Goal: Complete application form

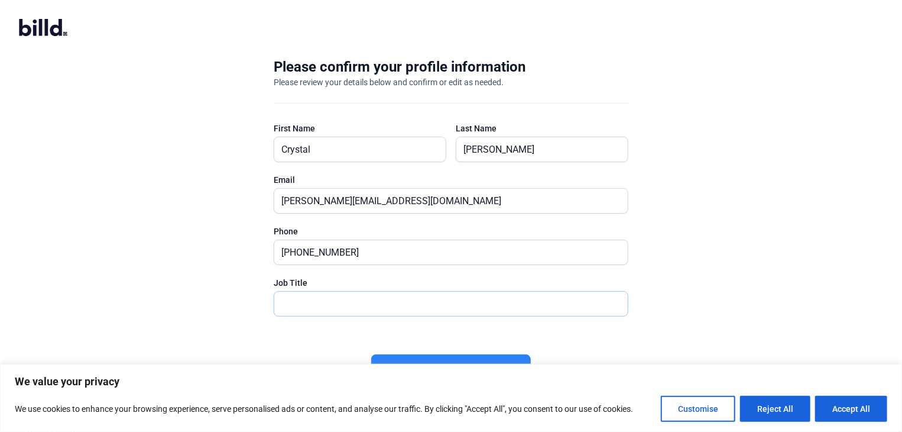
click at [309, 294] on input "text" at bounding box center [451, 304] width 354 height 24
drag, startPoint x: 383, startPoint y: 245, endPoint x: 96, endPoint y: 234, distance: 287.0
click at [96, 234] on div "Please confirm your profile information Please review your details below and co…" at bounding box center [451, 231] width 902 height 386
type input "[PHONE_NUMBER]"
type input "Accountant"
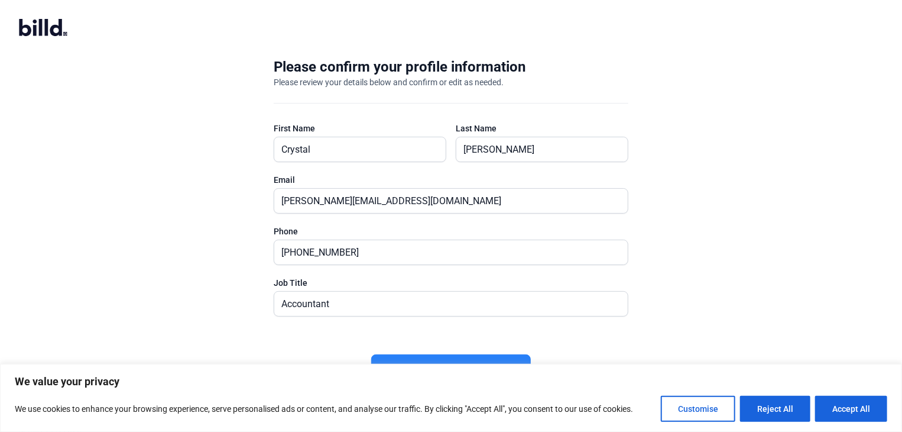
click at [679, 124] on div "Please confirm your profile information Please review your details below and co…" at bounding box center [451, 231] width 902 height 386
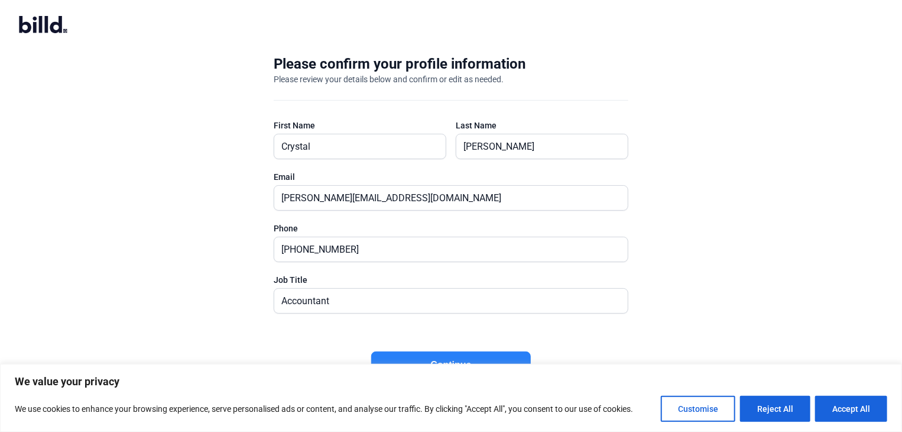
click at [461, 357] on button "Continue" at bounding box center [451, 364] width 160 height 27
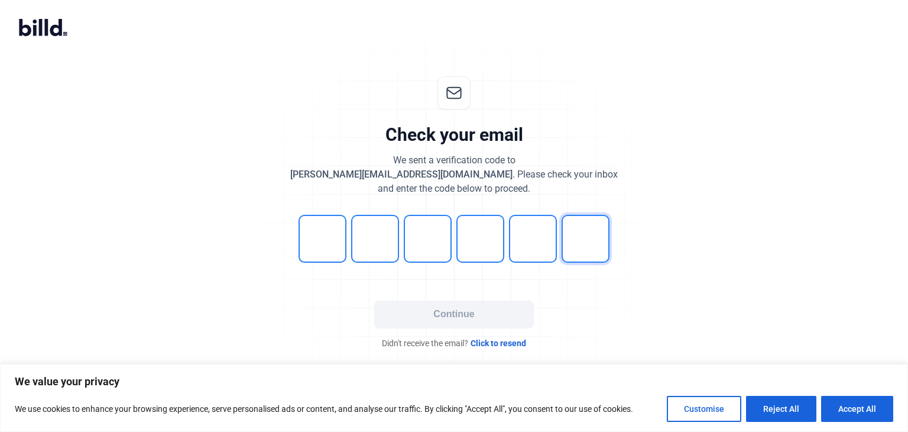
type input "2"
type input "8"
type input "0"
type input "5"
type input "0"
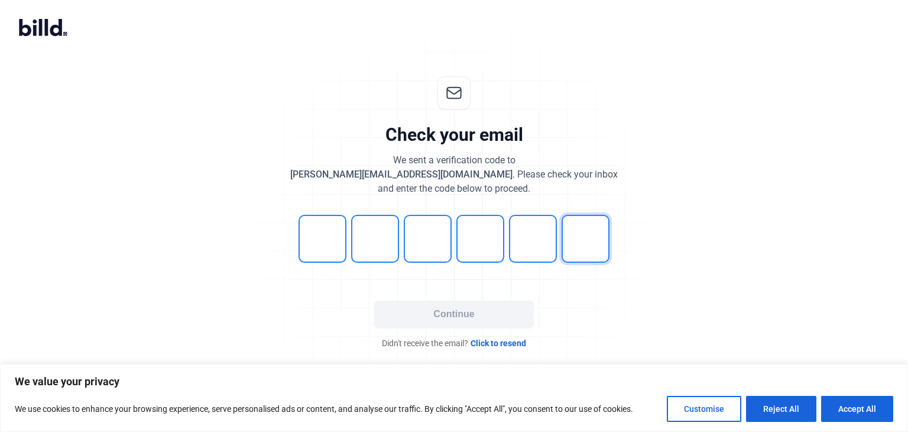
type input "7"
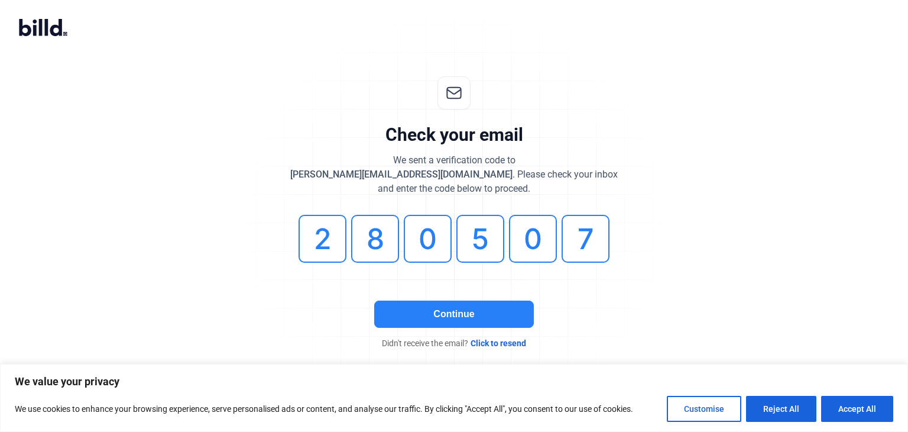
click at [487, 308] on button "Continue" at bounding box center [454, 313] width 160 height 27
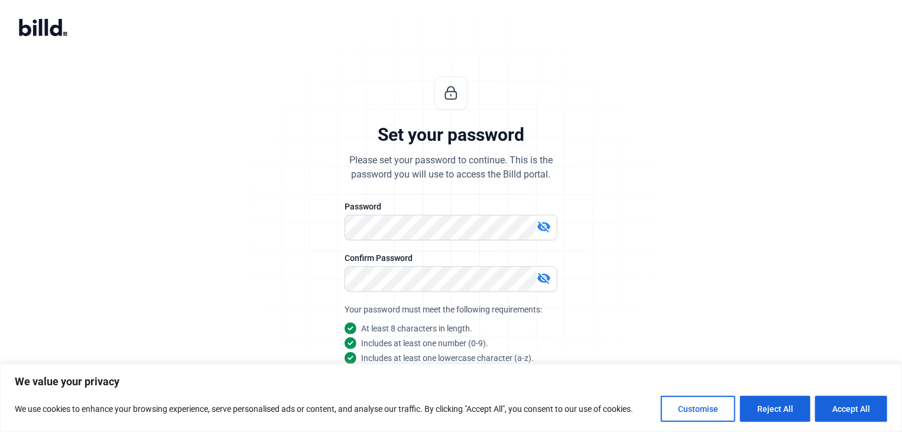
click at [682, 209] on div "Set your password Please set your password to continue. This is the password yo…" at bounding box center [451, 284] width 902 height 455
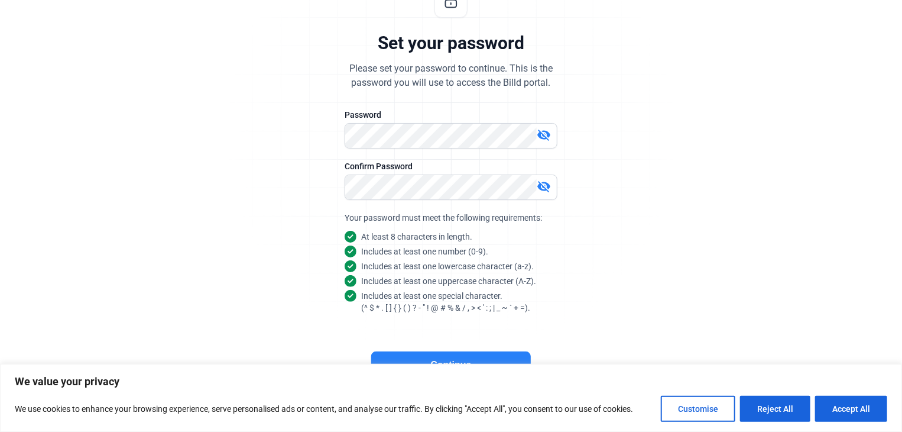
click at [549, 138] on mat-icon "visibility_off" at bounding box center [544, 135] width 14 height 14
click at [547, 179] on mat-icon "visibility_off" at bounding box center [544, 186] width 14 height 14
click at [658, 154] on div "Set your password Please set your password to continue. This is the password yo…" at bounding box center [451, 193] width 902 height 455
click at [847, 405] on button "Accept All" at bounding box center [851, 409] width 72 height 26
checkbox input "true"
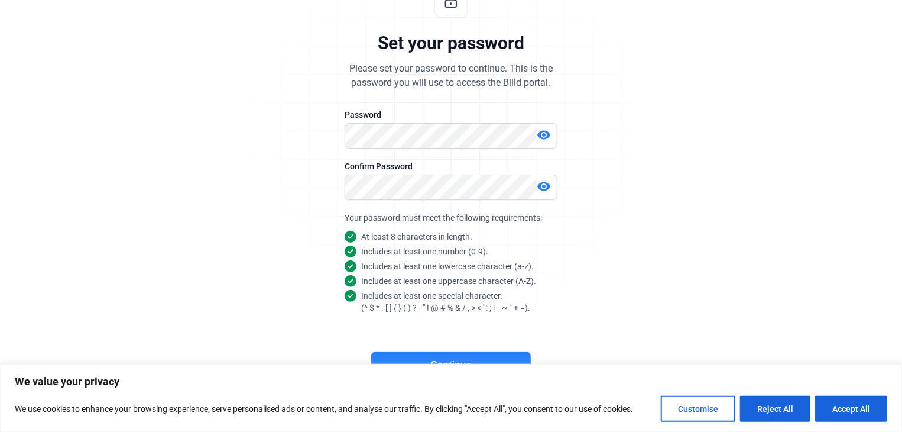
checkbox input "true"
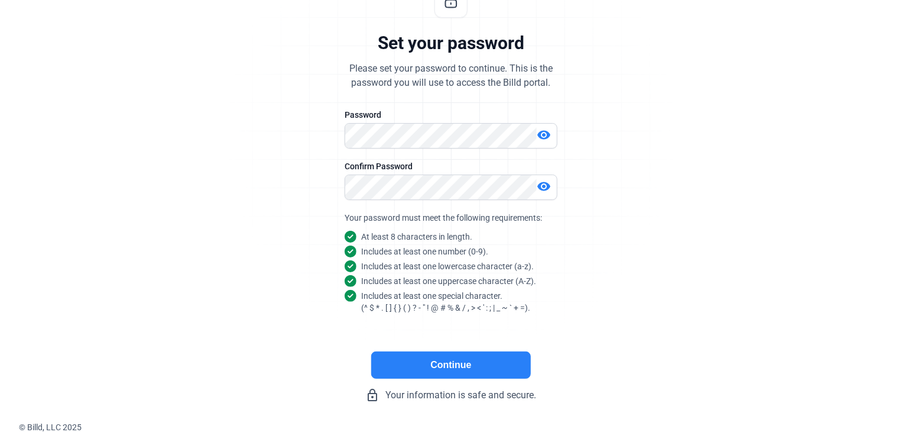
scroll to position [0, 0]
click at [457, 365] on button "Continue" at bounding box center [451, 364] width 160 height 27
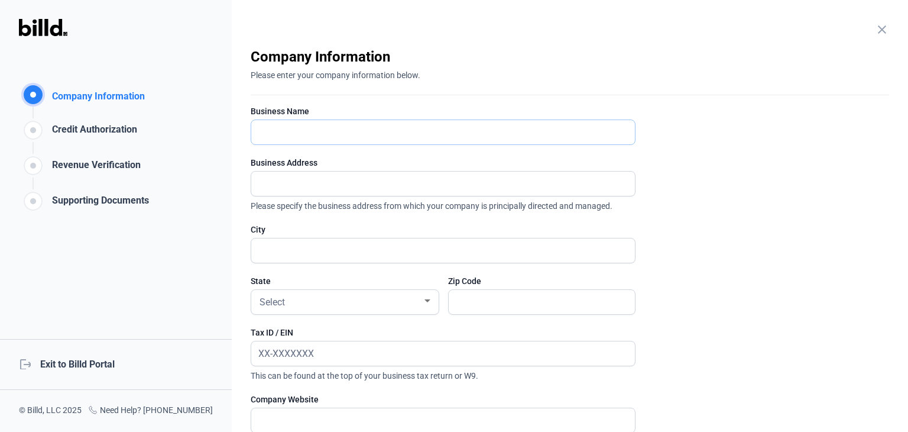
click at [378, 126] on input "text" at bounding box center [436, 132] width 371 height 24
type input "[PERSON_NAME] and Company Construction LLC"
click at [308, 180] on input "text" at bounding box center [436, 183] width 371 height 24
type input "PO Box 350982"
click at [289, 248] on input "Westminister" at bounding box center [443, 250] width 384 height 24
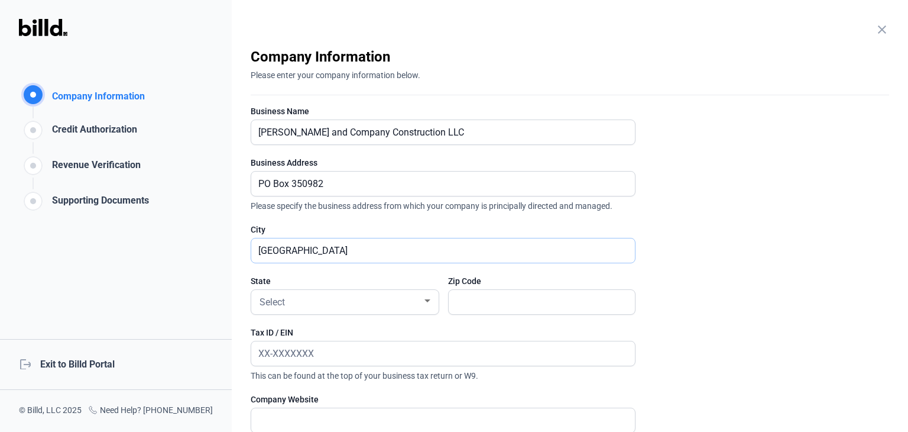
type input "[GEOGRAPHIC_DATA]"
click at [710, 209] on enrollment-step "close Company Information Please enter your company information below. Business…" at bounding box center [570, 314] width 639 height 535
click at [352, 301] on div "Select" at bounding box center [339, 301] width 165 height 17
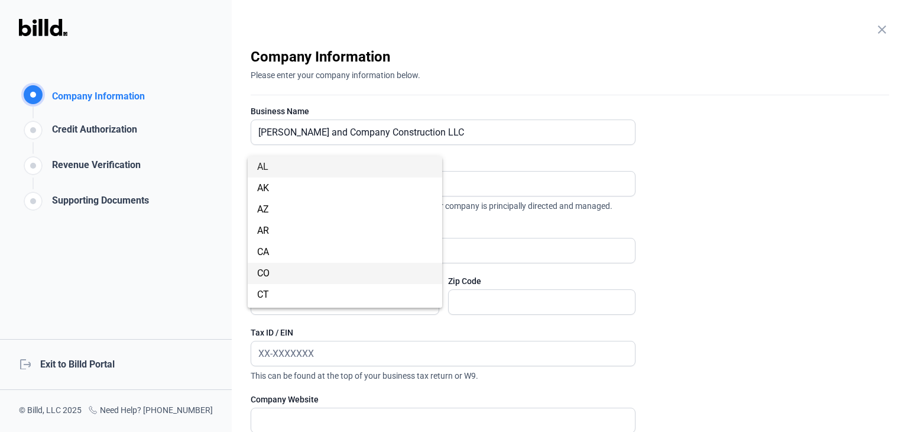
click at [285, 268] on span "CO" at bounding box center [345, 273] width 176 height 21
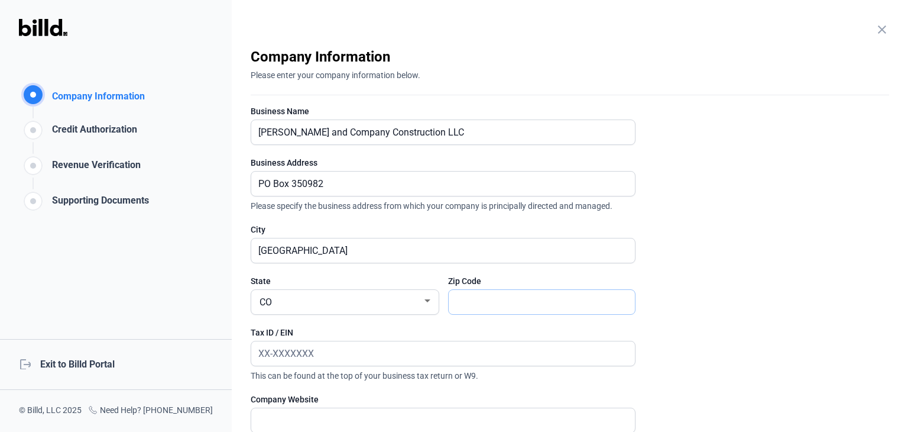
click at [485, 296] on input "text" at bounding box center [536, 302] width 174 height 24
type input "80035"
click at [714, 192] on enrollment-step "close Company Information Please enter your company information below. Business…" at bounding box center [570, 314] width 639 height 535
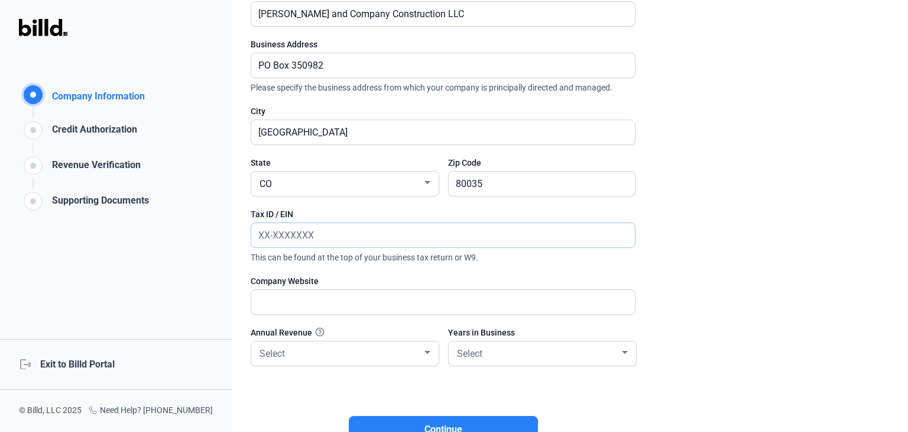
click at [313, 233] on input "text" at bounding box center [443, 235] width 384 height 24
type input "[US_EMPLOYER_IDENTIFICATION_NUMBER]"
click at [290, 296] on input "text" at bounding box center [436, 302] width 371 height 24
type input "[DOMAIN_NAME]"
click at [423, 351] on div at bounding box center [427, 352] width 11 height 9
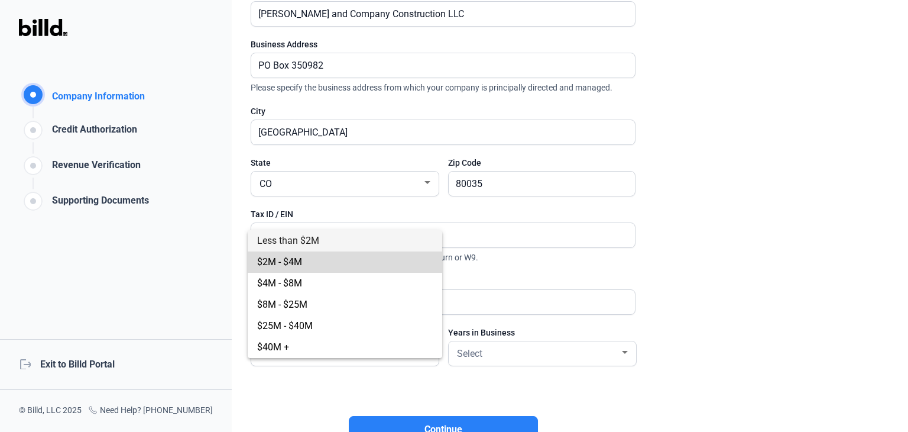
click at [360, 264] on span "$2M - $4M" at bounding box center [345, 261] width 176 height 21
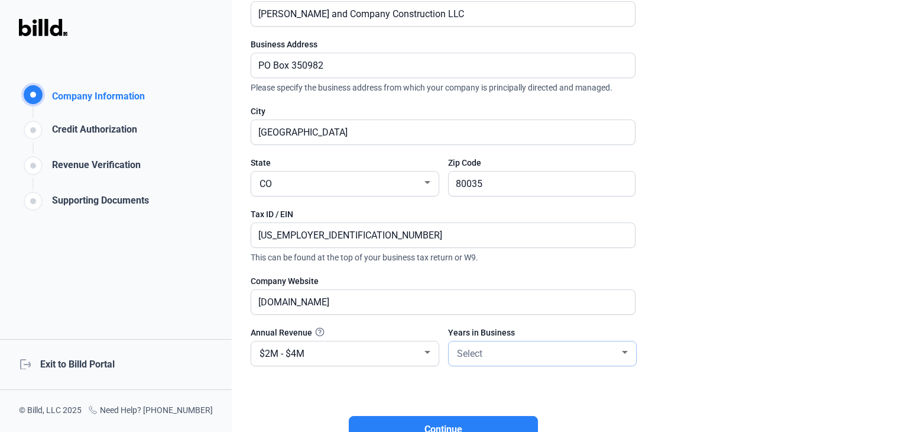
click at [517, 352] on div "Select" at bounding box center [537, 352] width 165 height 17
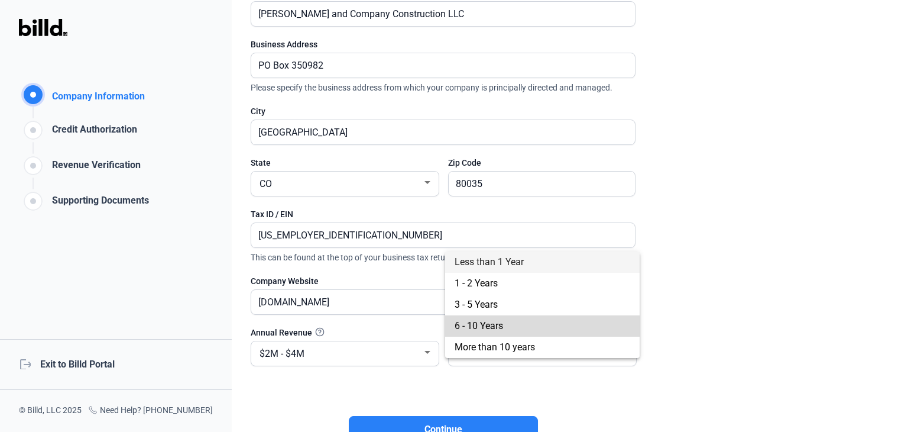
click at [487, 329] on span "6 - 10 Years" at bounding box center [479, 325] width 48 height 11
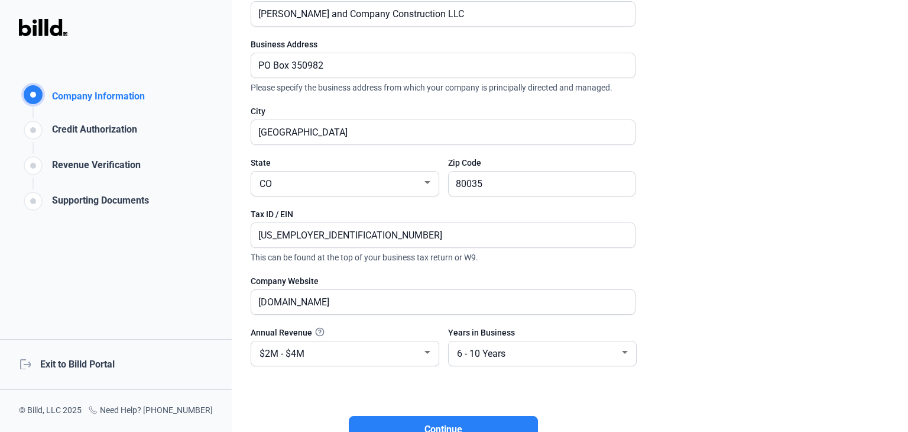
click at [535, 378] on div "Continue" at bounding box center [443, 410] width 385 height 65
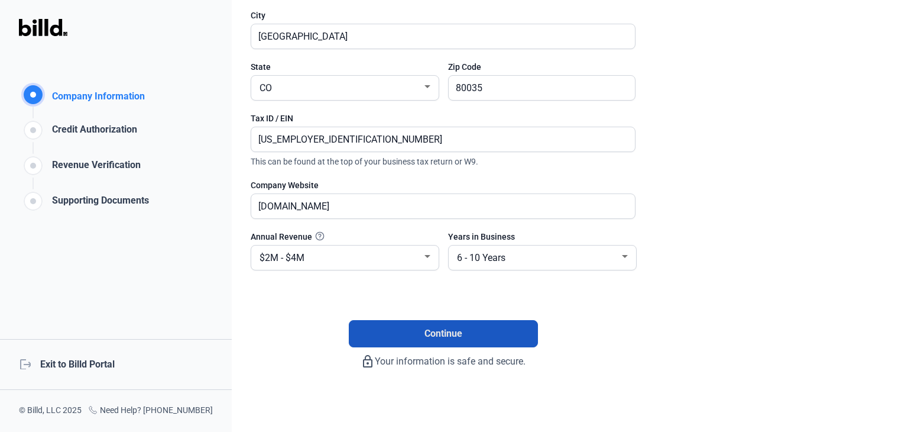
click at [411, 336] on button "Continue" at bounding box center [443, 333] width 189 height 27
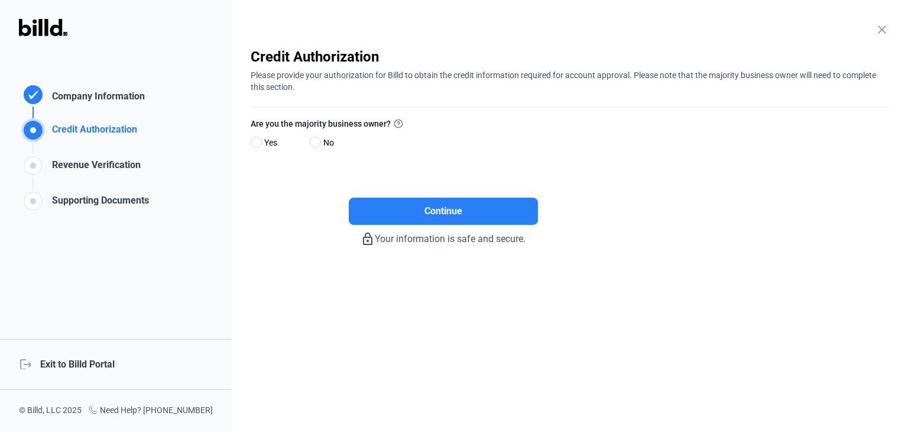
scroll to position [0, 0]
click at [313, 142] on span at bounding box center [315, 142] width 11 height 11
click at [313, 142] on input "No" at bounding box center [314, 142] width 9 height 9
radio input "true"
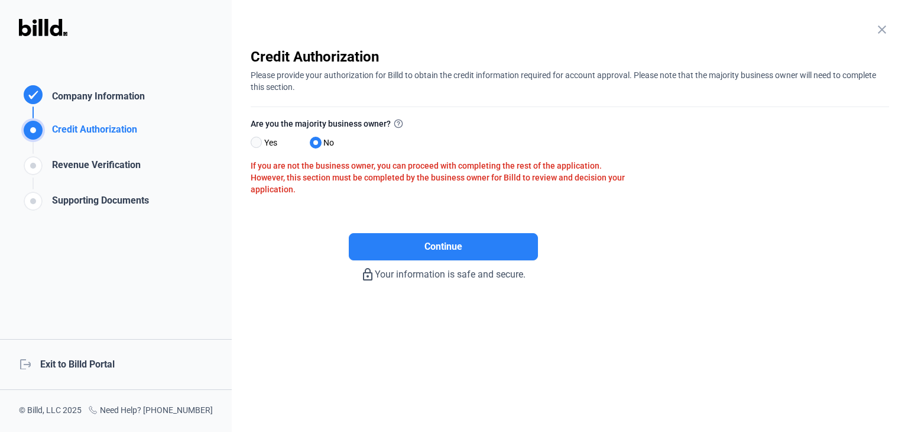
click at [251, 143] on span at bounding box center [256, 142] width 11 height 11
click at [251, 143] on input "Yes" at bounding box center [255, 142] width 9 height 9
radio input "true"
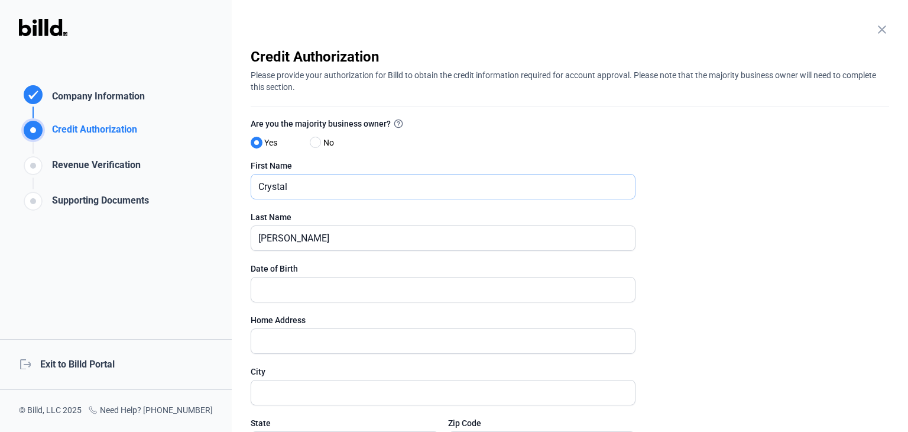
drag, startPoint x: 314, startPoint y: 189, endPoint x: 114, endPoint y: 189, distance: 200.5
click at [114, 189] on div "Credit Authorization Company Information Credit Authorization Revenue Verificat…" at bounding box center [454, 216] width 908 height 432
type input "[PERSON_NAME]"
type input "80035"
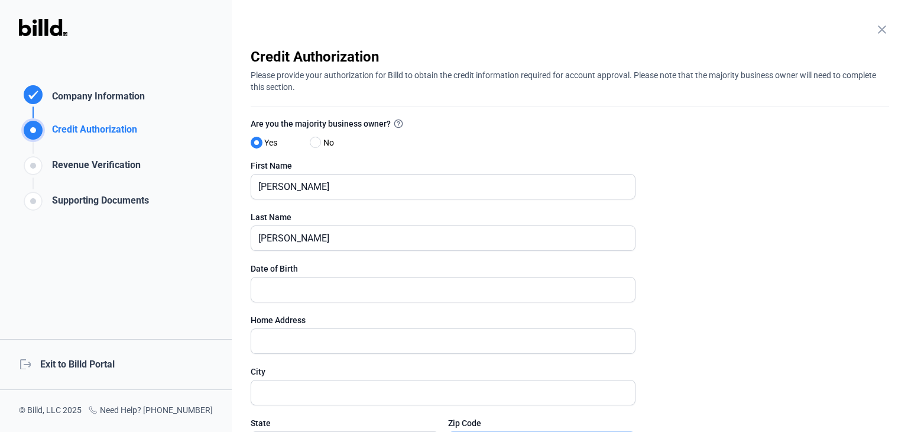
scroll to position [23, 0]
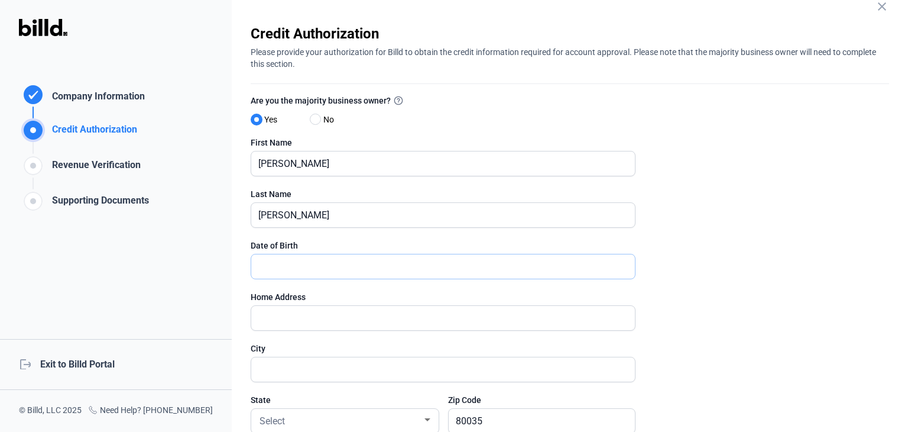
click at [293, 265] on input "text" at bounding box center [436, 266] width 371 height 24
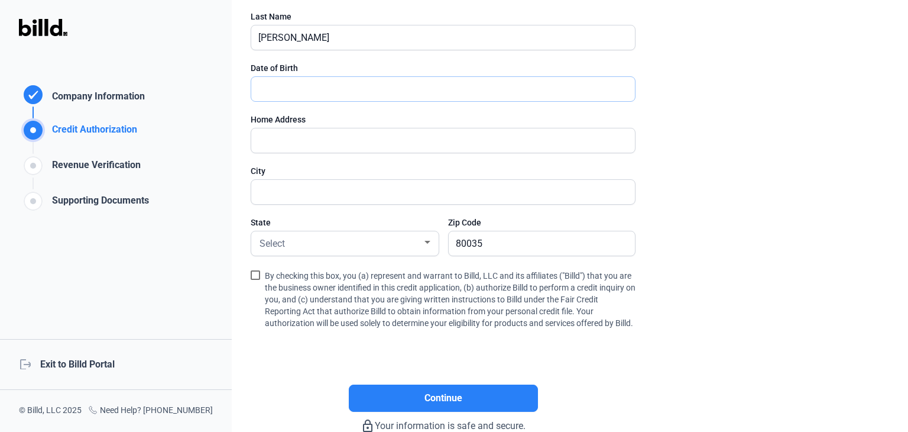
scroll to position [277, 0]
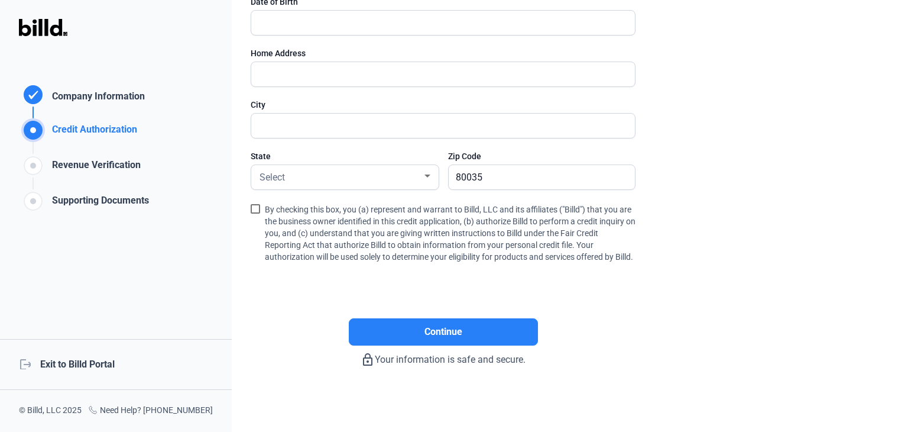
click at [164, 118] on div "Credit Authorization Company Information Credit Authorization Revenue Verificat…" at bounding box center [84, 148] width 168 height 130
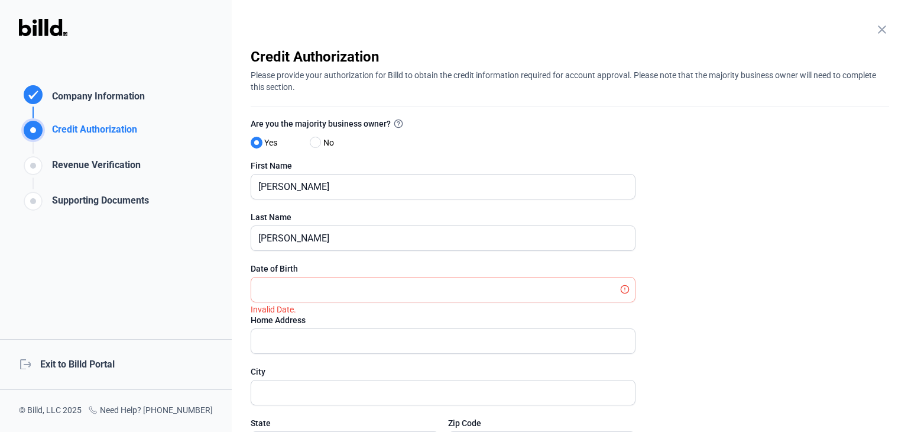
scroll to position [177, 0]
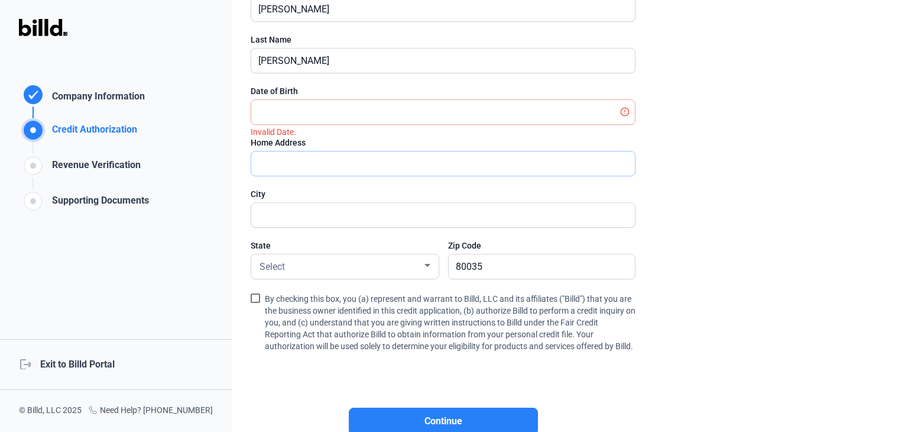
click at [307, 152] on input "text" at bounding box center [436, 163] width 371 height 24
click at [343, 137] on div "Home Address" at bounding box center [443, 143] width 385 height 12
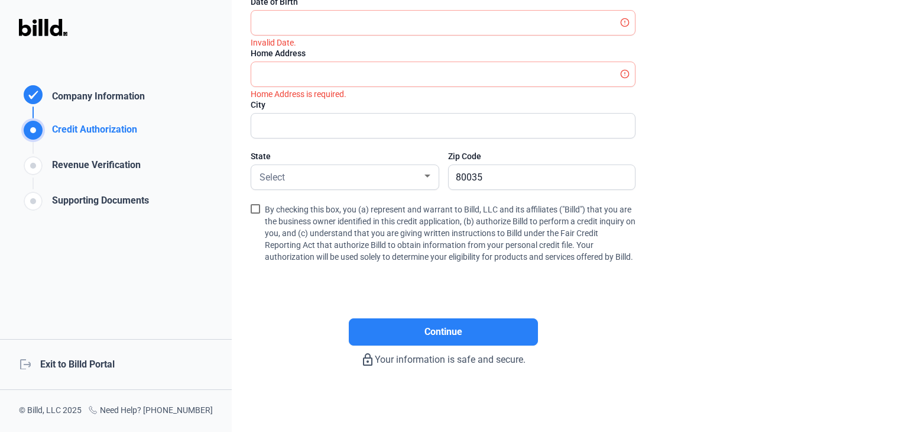
scroll to position [40, 0]
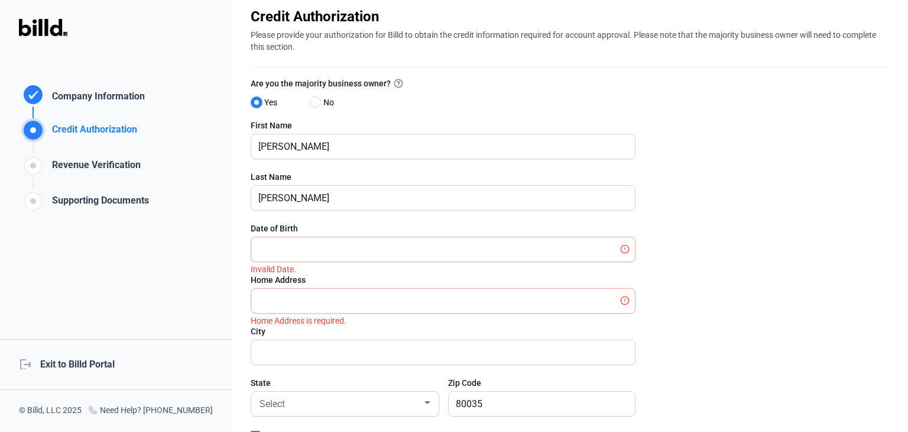
click at [492, 87] on label "Are you the majority business owner?" at bounding box center [443, 84] width 385 height 15
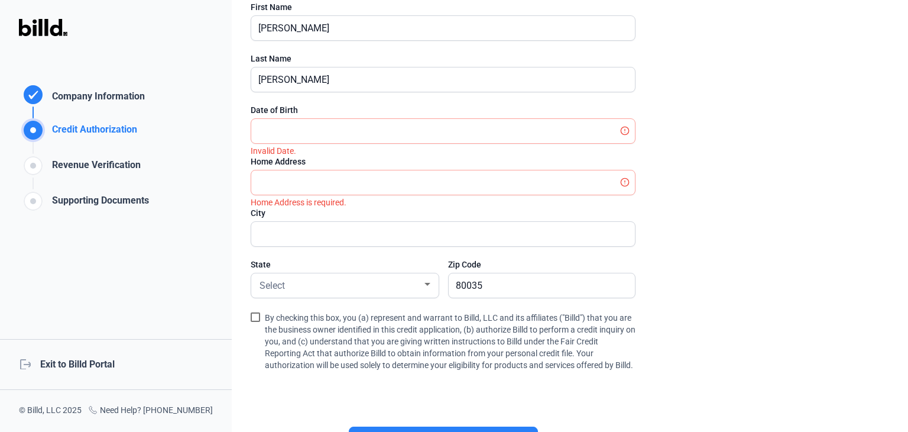
scroll to position [218, 0]
